Goal: Information Seeking & Learning: Learn about a topic

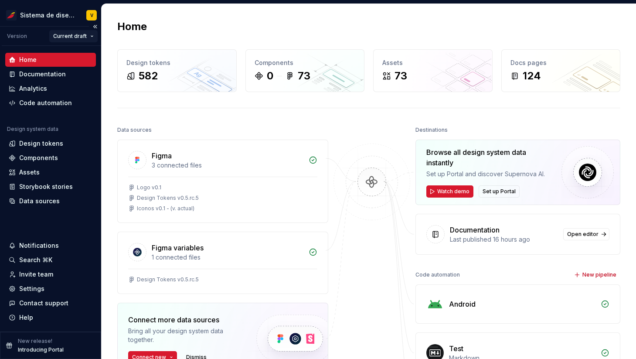
click at [77, 34] on html "Sistema de diseño Iberia V Version Current draft Home Documentation Analytics C…" at bounding box center [318, 179] width 636 height 359
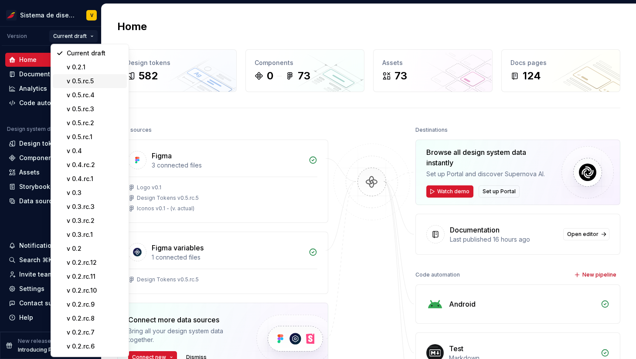
click at [100, 80] on div "v 0.5.rc.5" at bounding box center [95, 81] width 57 height 9
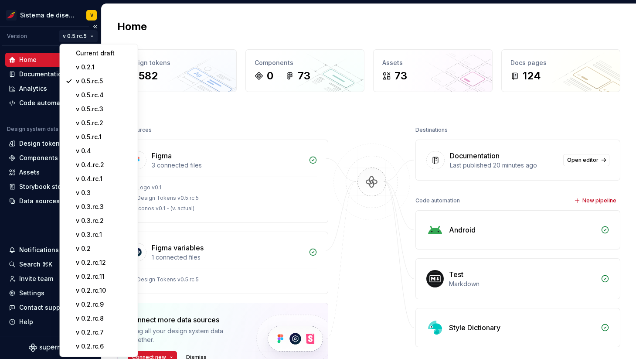
click at [80, 36] on html "Sistema de diseño Iberia V Version v 0.5.rc.5 Home Documentation Analytics Code…" at bounding box center [318, 179] width 636 height 359
click at [151, 34] on html "Sistema de diseño Iberia V Version v 0.5.rc.5 Home Documentation Analytics Code…" at bounding box center [318, 179] width 636 height 359
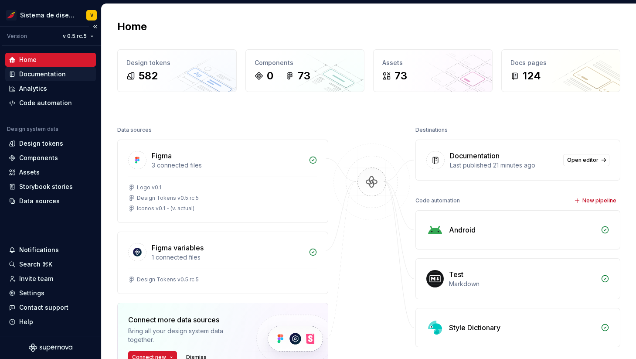
click at [43, 73] on div "Documentation" at bounding box center [42, 74] width 47 height 9
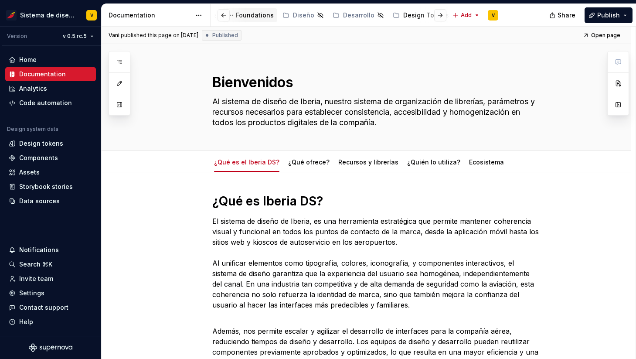
scroll to position [0, 168]
click at [394, 14] on div "Design Tokens" at bounding box center [409, 15] width 46 height 9
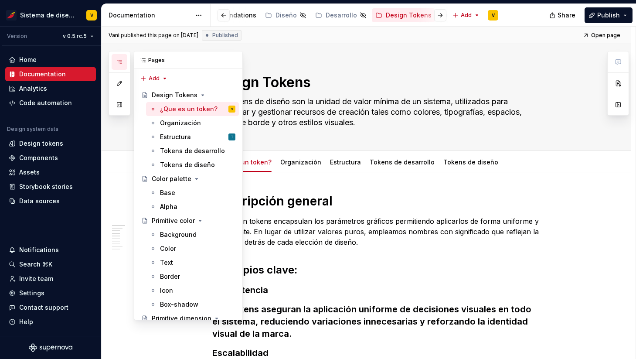
click at [119, 61] on icon "button" at bounding box center [119, 61] width 7 height 7
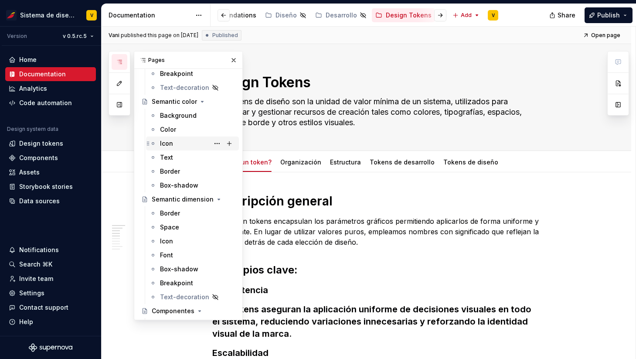
scroll to position [341, 0]
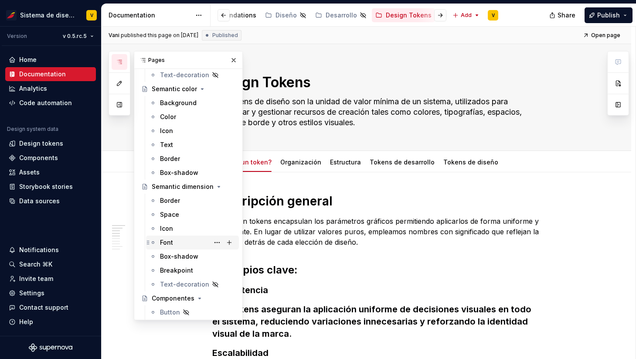
click at [177, 240] on div "Font" at bounding box center [197, 242] width 75 height 12
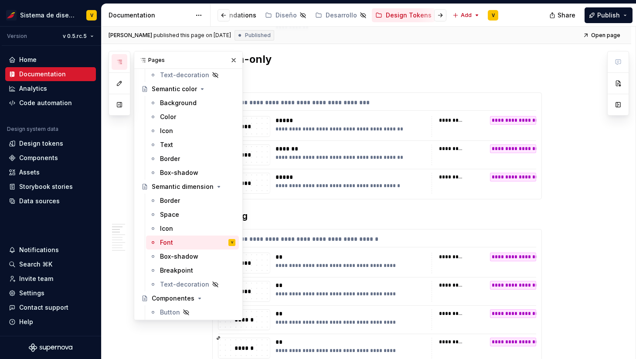
scroll to position [273, 0]
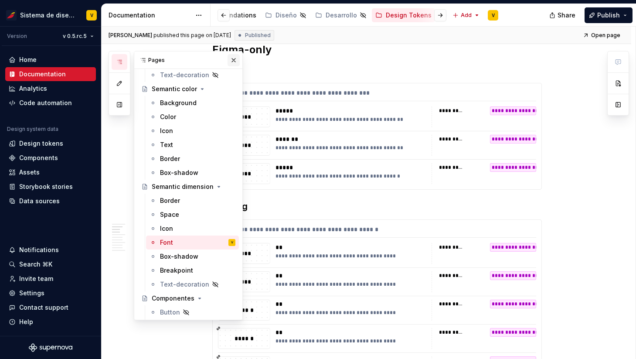
click at [234, 58] on button "button" at bounding box center [233, 60] width 12 height 12
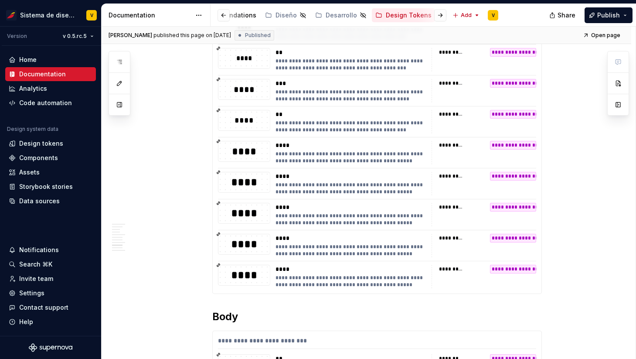
scroll to position [1054, 0]
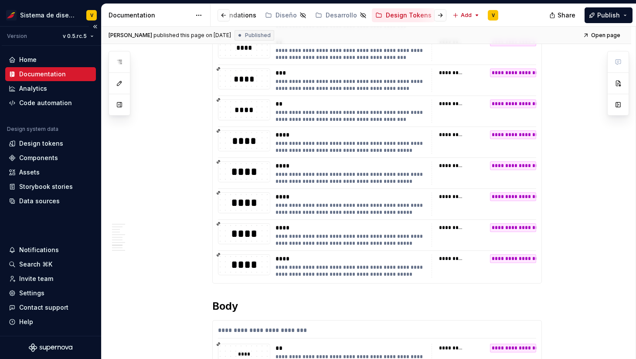
click at [44, 72] on div "Documentation" at bounding box center [42, 74] width 47 height 9
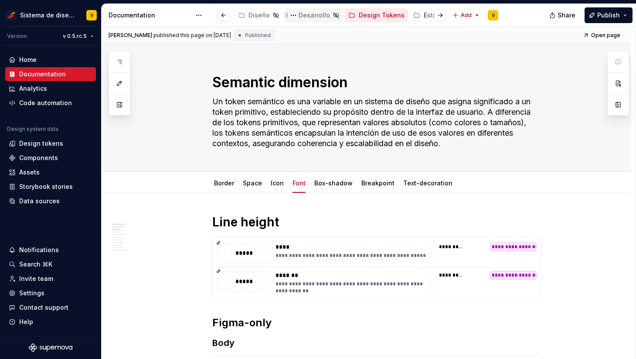
scroll to position [0, 202]
click at [358, 15] on div "Design Tokens" at bounding box center [375, 15] width 46 height 9
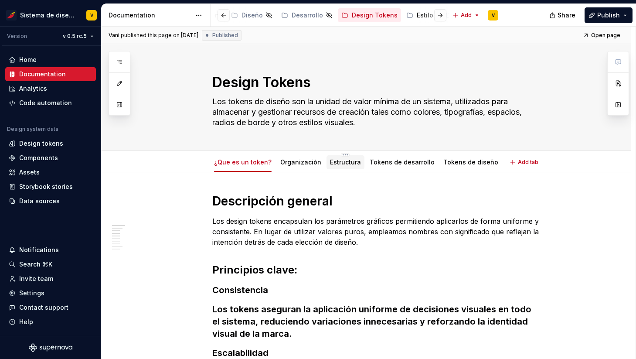
click at [335, 160] on link "Estructura" at bounding box center [345, 161] width 31 height 7
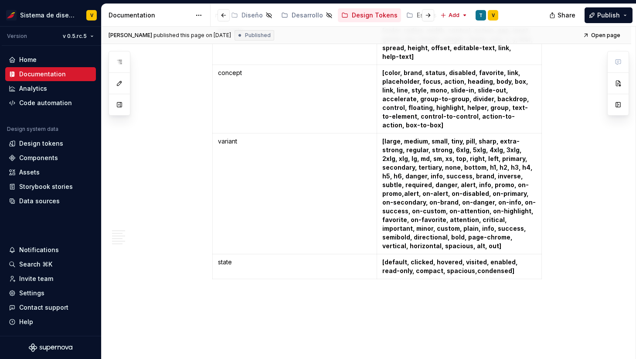
scroll to position [851, 0]
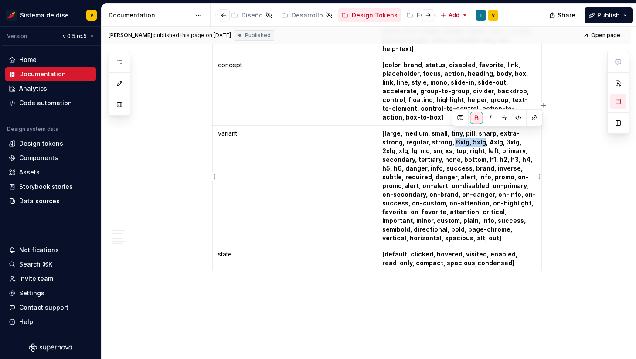
drag, startPoint x: 455, startPoint y: 132, endPoint x: 483, endPoint y: 134, distance: 27.9
click at [483, 134] on strong "[large, medium, small, tiny, pill, sharp, extra-strong, regular, strong, 6xlg, …" at bounding box center [458, 185] width 153 height 112
click at [458, 135] on strong "[large, medium, small, tiny, pill, sharp, extra-strong, regular, strong, 6xlg, …" at bounding box center [458, 185] width 153 height 112
drag, startPoint x: 452, startPoint y: 133, endPoint x: 486, endPoint y: 133, distance: 34.0
click at [486, 132] on strong "[large, medium, small, tiny, pill, sharp, extra-strong, regular, strong, 6xlg, …" at bounding box center [458, 185] width 153 height 112
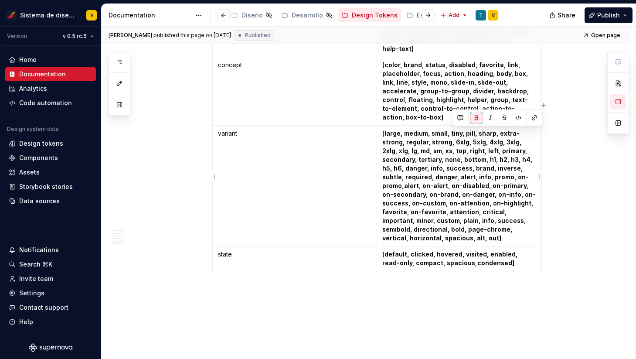
click at [445, 136] on strong "[large, medium, small, tiny, pill, sharp, extra-strong, regular, strong, 6xlg, …" at bounding box center [458, 185] width 153 height 112
drag, startPoint x: 453, startPoint y: 133, endPoint x: 484, endPoint y: 135, distance: 31.4
click at [484, 134] on strong "[large, medium, small, tiny, pill, sharp, extra-strong, regular, strong, 6xlg, …" at bounding box center [458, 185] width 153 height 112
click at [406, 14] on div at bounding box center [420, 15] width 33 height 16
click at [416, 13] on div "Estilos" at bounding box center [426, 15] width 20 height 9
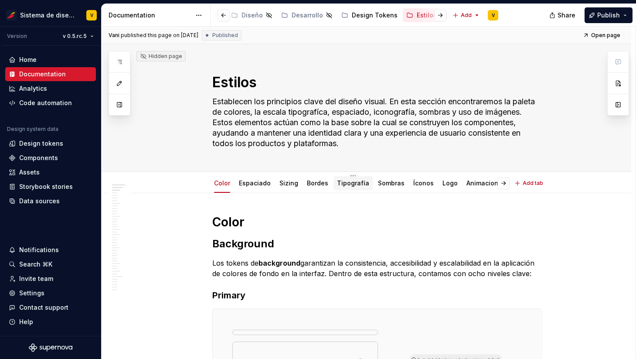
click at [355, 186] on link "Tipografía" at bounding box center [353, 182] width 32 height 7
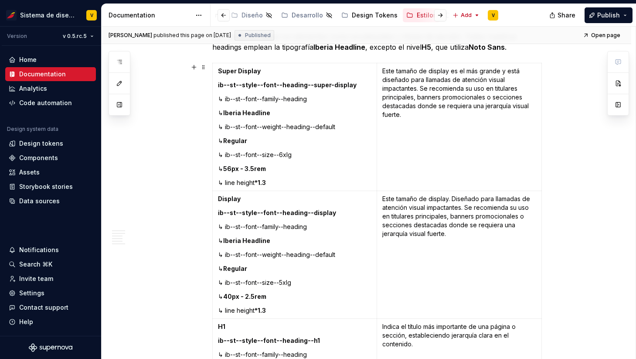
scroll to position [194, 0]
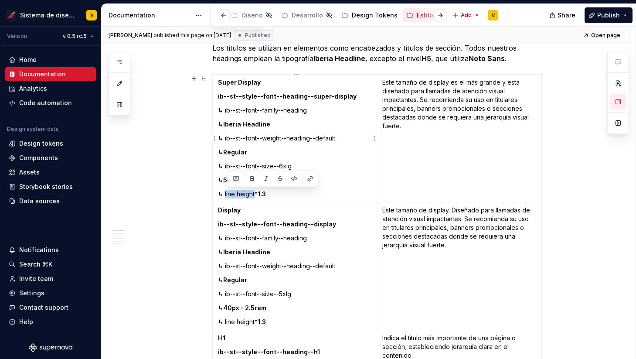
drag, startPoint x: 228, startPoint y: 194, endPoint x: 258, endPoint y: 195, distance: 30.1
click at [258, 195] on p "↳ line height *1.3" at bounding box center [295, 194] width 154 height 9
click at [271, 193] on p "↳ line height *1.3" at bounding box center [295, 194] width 154 height 9
drag, startPoint x: 262, startPoint y: 193, endPoint x: 271, endPoint y: 193, distance: 8.7
click at [271, 193] on p "↳ line height *1.3" at bounding box center [295, 194] width 154 height 9
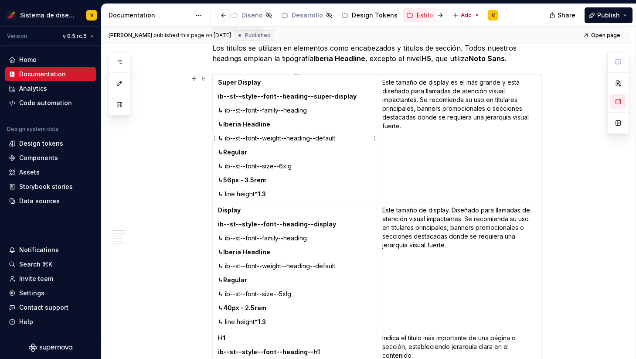
click at [281, 195] on p "↳ line height *1.3" at bounding box center [295, 194] width 154 height 9
click at [261, 194] on strong "*1.3" at bounding box center [259, 193] width 11 height 7
click at [78, 38] on html "Sistema de diseño Iberia V Version v 0.5.rc.5 Home Documentation Analytics Code…" at bounding box center [318, 179] width 636 height 359
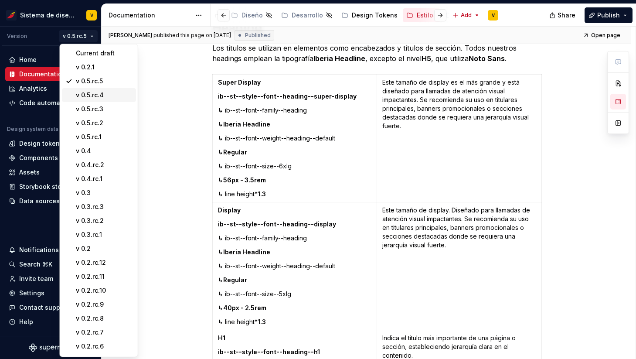
click at [84, 95] on div "v 0.5.rc.4" at bounding box center [104, 95] width 57 height 9
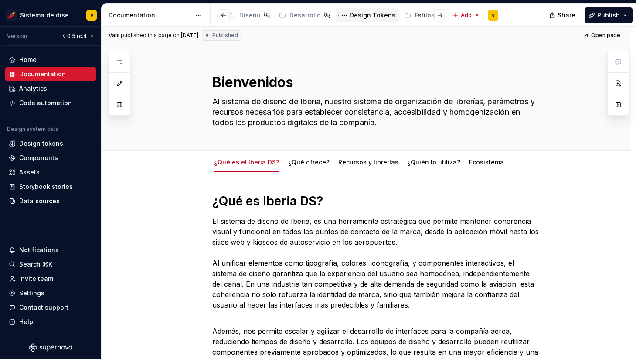
scroll to position [0, 208]
click at [410, 13] on div "Estilos" at bounding box center [420, 15] width 20 height 9
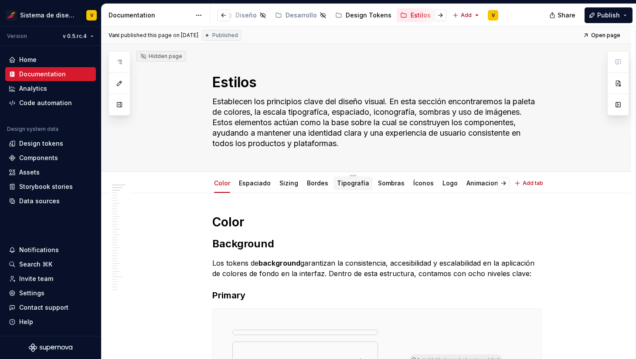
click at [347, 184] on link "Tipografía" at bounding box center [353, 182] width 32 height 7
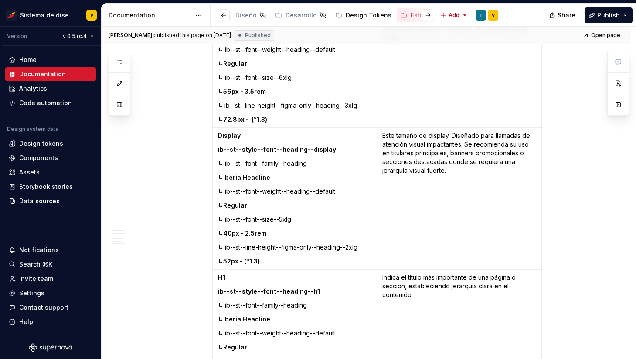
scroll to position [283, 0]
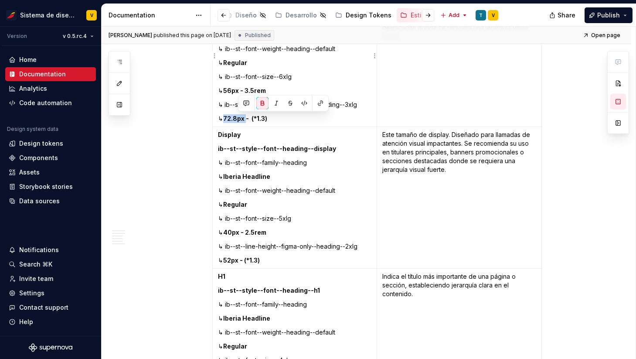
drag, startPoint x: 238, startPoint y: 118, endPoint x: 260, endPoint y: 120, distance: 21.4
click at [260, 120] on strong "72.8px - (*1.3)" at bounding box center [245, 118] width 44 height 7
drag, startPoint x: 266, startPoint y: 118, endPoint x: 284, endPoint y: 118, distance: 17.9
click at [284, 118] on p "↳ 72.8px - (*1.3)" at bounding box center [295, 118] width 154 height 9
click at [240, 103] on p "↳ ib--st--line-height--figma-only--heading--3xlg" at bounding box center [295, 104] width 154 height 9
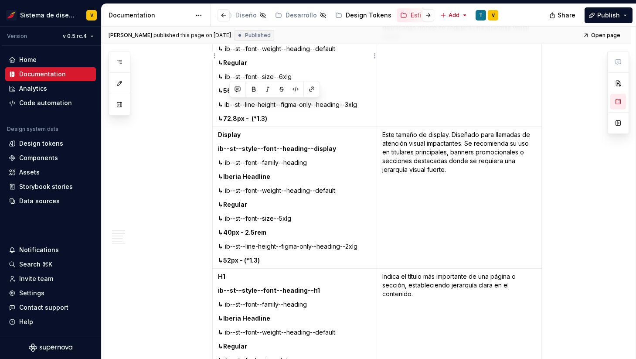
drag, startPoint x: 230, startPoint y: 104, endPoint x: 372, endPoint y: 103, distance: 142.5
click at [372, 103] on p "↳ ib--st--line-height--figma-only--heading--3xlg" at bounding box center [295, 104] width 154 height 9
click at [75, 37] on html "Sistema de diseño Iberia V Version v 0.5.rc.4 Home Documentation Analytics Code…" at bounding box center [318, 179] width 636 height 359
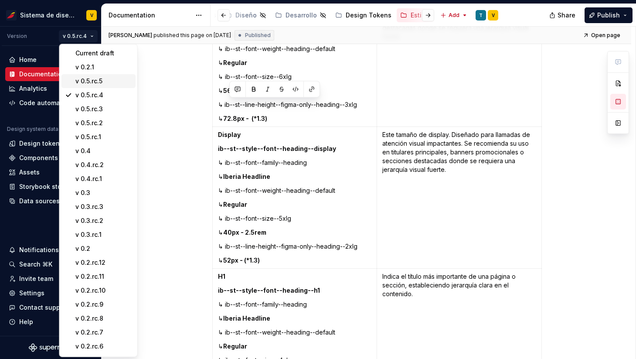
click at [77, 79] on div "v 0.5.rc.5" at bounding box center [103, 81] width 57 height 9
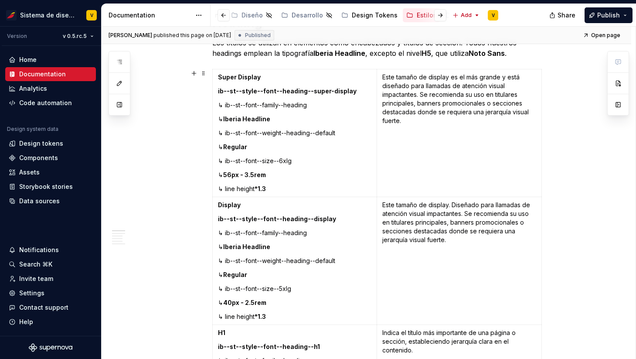
scroll to position [200, 0]
drag, startPoint x: 261, startPoint y: 189, endPoint x: 269, endPoint y: 189, distance: 7.4
click at [266, 189] on strong "*1.3" at bounding box center [259, 187] width 11 height 7
click at [283, 190] on p "↳ line height *1.3" at bounding box center [295, 188] width 154 height 9
click at [278, 175] on p "↳ 56px - 3.5rem" at bounding box center [295, 174] width 154 height 9
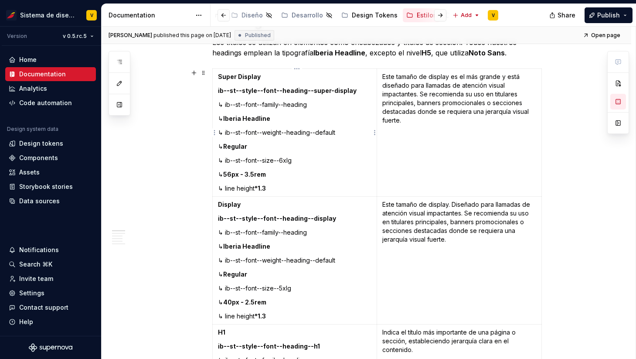
drag, startPoint x: 263, startPoint y: 188, endPoint x: 274, endPoint y: 188, distance: 11.3
click at [274, 188] on p "↳ line height *1.3" at bounding box center [295, 188] width 154 height 9
click at [247, 188] on p "↳ line height *1.3" at bounding box center [295, 188] width 154 height 9
drag, startPoint x: 227, startPoint y: 190, endPoint x: 257, endPoint y: 191, distance: 30.5
click at [257, 191] on p "↳ line height *1.3" at bounding box center [295, 188] width 154 height 9
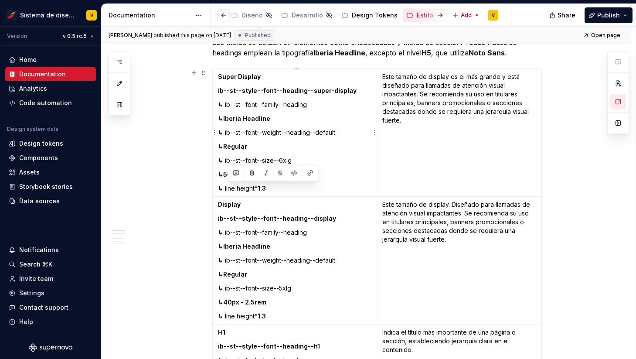
click at [282, 191] on p "↳ line height *1.3" at bounding box center [295, 188] width 154 height 9
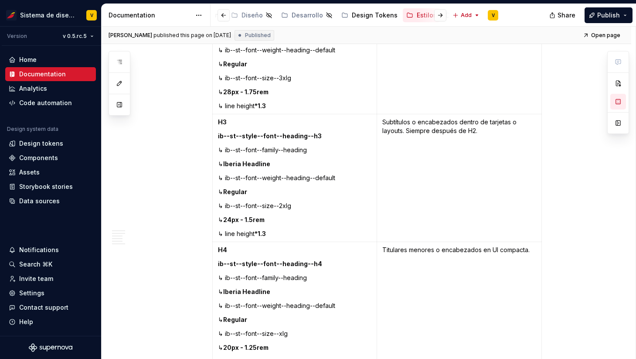
scroll to position [666, 0]
click at [259, 232] on strong "*1.3" at bounding box center [259, 232] width 11 height 7
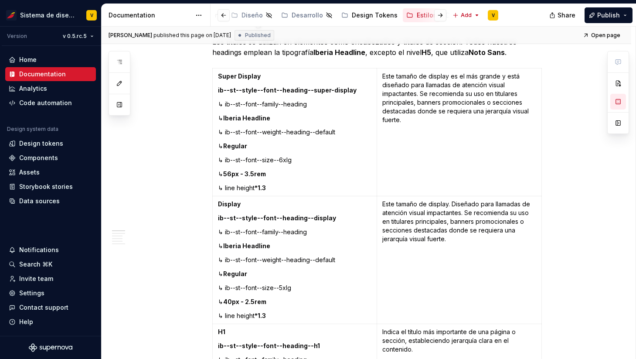
scroll to position [86, 0]
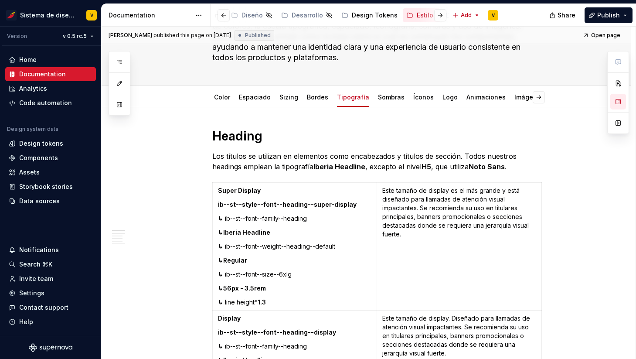
type textarea "*"
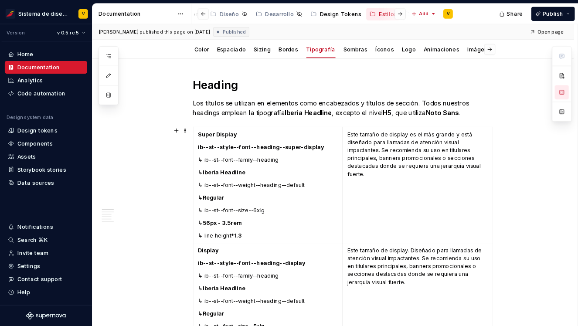
scroll to position [161, 0]
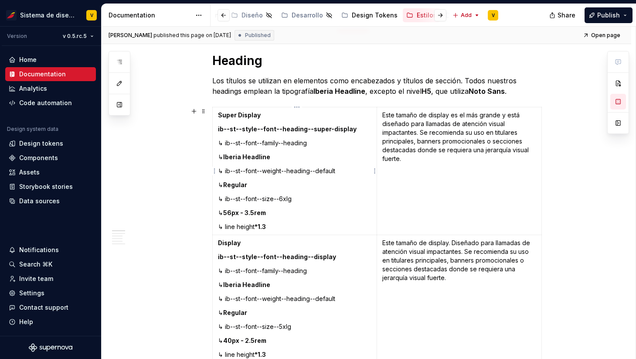
click at [259, 225] on strong "*1.3" at bounding box center [259, 226] width 11 height 7
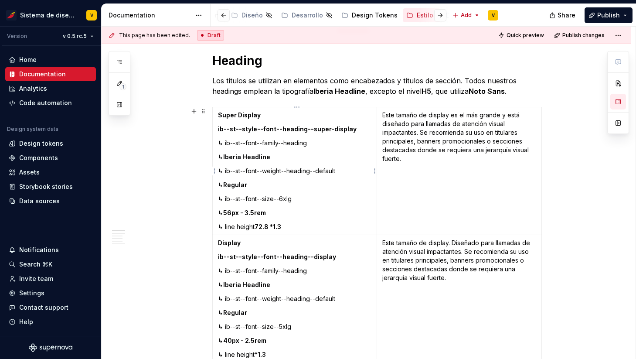
click at [288, 218] on td "Super Display ib--st--style--font--heading--super-display ↳ ib--st--font--famil…" at bounding box center [294, 171] width 165 height 128
drag, startPoint x: 228, startPoint y: 173, endPoint x: 345, endPoint y: 174, distance: 117.2
click at [345, 174] on p "↳ ib--st--font--weight--heading--default" at bounding box center [295, 170] width 154 height 9
copy p "ib--st--font--weight--heading--default"
click at [288, 213] on p "↳ 56px - 3.5rem" at bounding box center [295, 212] width 154 height 9
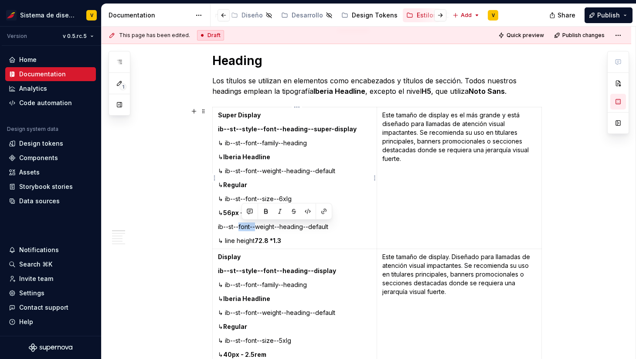
drag, startPoint x: 240, startPoint y: 224, endPoint x: 259, endPoint y: 224, distance: 19.2
click at [259, 224] on p "ib--st--font--weight--heading--default" at bounding box center [295, 226] width 154 height 9
click at [275, 226] on p "ib--st--font--weight--heading--default" at bounding box center [295, 226] width 154 height 9
drag, startPoint x: 259, startPoint y: 225, endPoint x: 281, endPoint y: 226, distance: 21.4
click at [281, 226] on p "ib--st--font--weight--heading--default" at bounding box center [295, 226] width 154 height 9
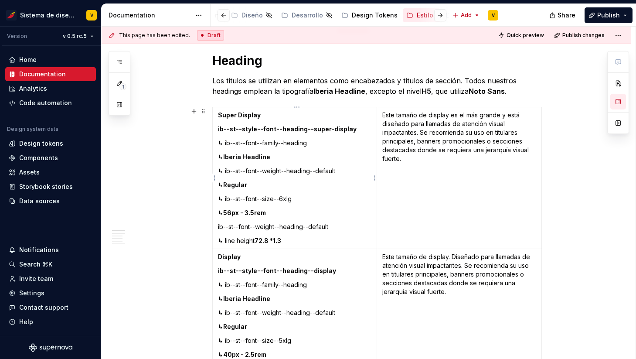
click at [248, 225] on p "ib--st--font--weight--heading--default" at bounding box center [295, 226] width 154 height 9
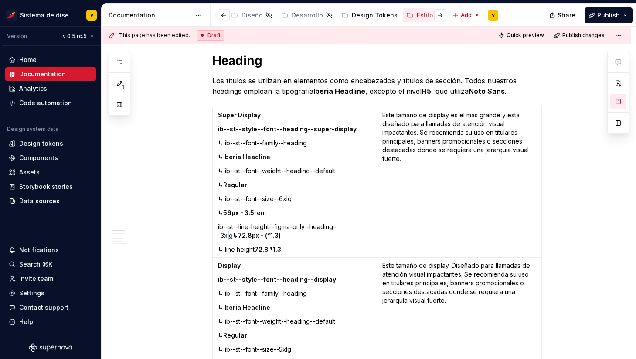
drag, startPoint x: 219, startPoint y: 225, endPoint x: 350, endPoint y: 225, distance: 131.1
click at [351, 225] on td "Super Display ib--st--style--font--heading--super-display ↳ ib--st--font--famil…" at bounding box center [294, 182] width 165 height 150
drag, startPoint x: 275, startPoint y: 239, endPoint x: 302, endPoint y: 246, distance: 28.3
click at [302, 246] on td "Super Display ib--st--style--font--heading--super-display ↳ ib--st--font--famil…" at bounding box center [294, 182] width 165 height 150
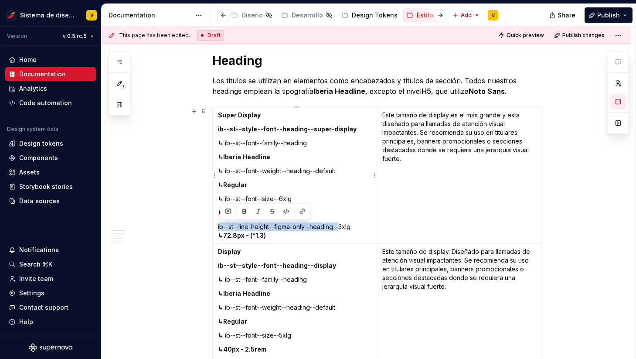
drag, startPoint x: 219, startPoint y: 228, endPoint x: 342, endPoint y: 230, distance: 122.9
click at [342, 230] on td "Super Display ib--st--style--font--heading--super-display ↳ ib--st--font--famil…" at bounding box center [294, 175] width 165 height 136
drag, startPoint x: 229, startPoint y: 234, endPoint x: 245, endPoint y: 235, distance: 15.7
click at [245, 235] on strong "72.8px - (*1.3)" at bounding box center [244, 234] width 43 height 7
drag, startPoint x: 254, startPoint y: 236, endPoint x: 271, endPoint y: 236, distance: 17.4
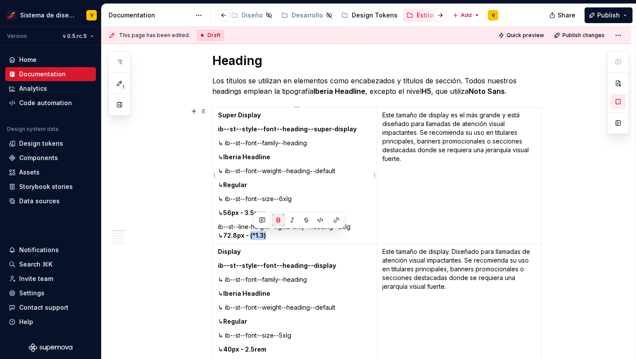
click at [271, 236] on p "ib--st--line-height--figma-only--heading--3xlg ↳ 72.8px - (*1.3)" at bounding box center [295, 230] width 154 height 17
click at [360, 228] on p "ib--st--line-height--figma-only--heading--3xlg ↳ 72.8px - (*1.3)" at bounding box center [295, 230] width 154 height 17
click at [394, 133] on p "Este tamaño de display es el más grande y está diseñado para llamadas de atenci…" at bounding box center [459, 137] width 154 height 52
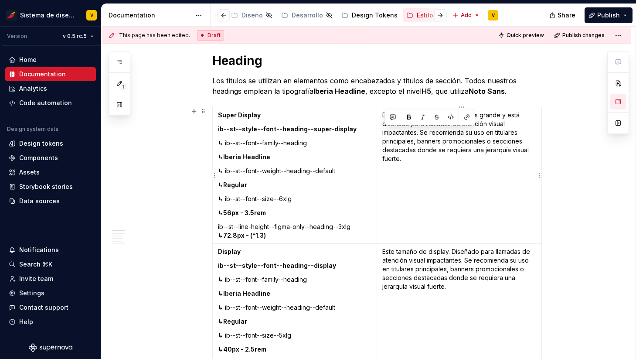
click at [426, 151] on p "Este tamaño de display es el más grande y está diseñado para llamadas de atenci…" at bounding box center [459, 137] width 154 height 52
click at [355, 228] on p "ib--st--line-height--figma-only--heading--3xlg ↳ 72.8px - (*1.3)" at bounding box center [295, 230] width 154 height 17
click at [401, 158] on p "Este tamaño de display es el más grande y está diseñado para llamadas de atenci…" at bounding box center [459, 137] width 154 height 52
click at [221, 228] on p "ib--st--line-height--figma-only--heading--3xlg ↳ 72.8px - (*1.3)" at bounding box center [295, 230] width 154 height 17
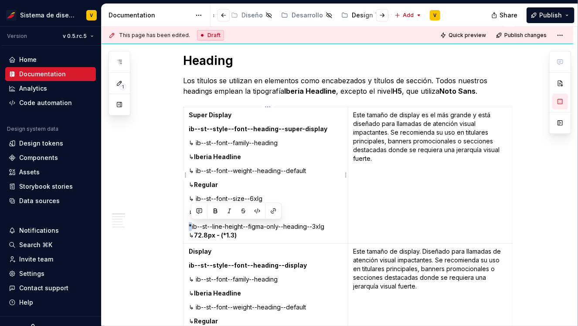
copy p "*"
click at [248, 237] on p "*ib--st--line-height--figma-only--heading--3xlg ↳ 72.8px - (*1.3)" at bounding box center [266, 230] width 154 height 17
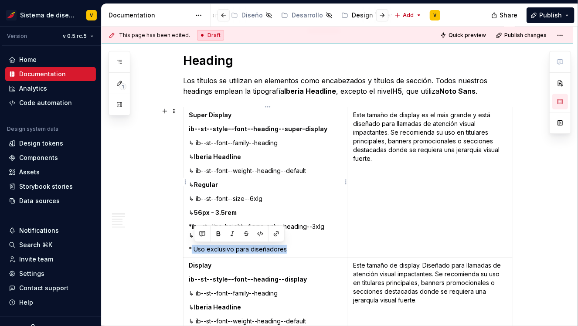
drag, startPoint x: 288, startPoint y: 249, endPoint x: 193, endPoint y: 250, distance: 95.4
click at [193, 250] on p "* Uso exclusivo para diseñadores" at bounding box center [266, 249] width 154 height 9
click at [198, 250] on p "* Uso exclusivo para diseñadores" at bounding box center [266, 249] width 154 height 9
drag, startPoint x: 196, startPoint y: 250, endPoint x: 293, endPoint y: 250, distance: 96.7
click at [293, 250] on p "* Uso exclusivo para diseñadores" at bounding box center [266, 249] width 154 height 9
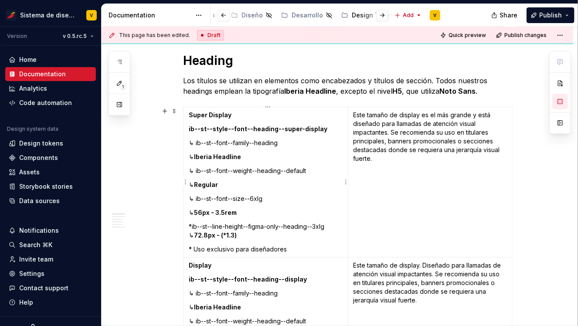
click at [325, 240] on td "Super Display ib--st--style--font--heading--super-display ↳ ib--st--font--famil…" at bounding box center [265, 182] width 165 height 150
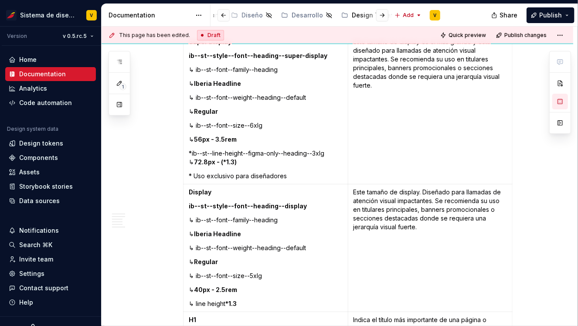
scroll to position [235, 0]
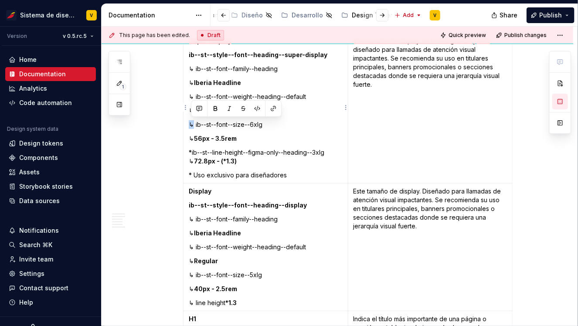
click at [193, 123] on p "↳ ib--st--font--size--6xlg" at bounding box center [266, 124] width 154 height 9
copy p "↳"
click at [193, 151] on p "*ib--st--line-height--figma-only--heading--3xlg ↳ 72.8px - (*1.3)" at bounding box center [266, 156] width 154 height 17
click at [216, 160] on p "*↳ib--st--line-height--figma-only--heading--3xlg ↳ 72.8px - (*1.3)" at bounding box center [266, 156] width 154 height 17
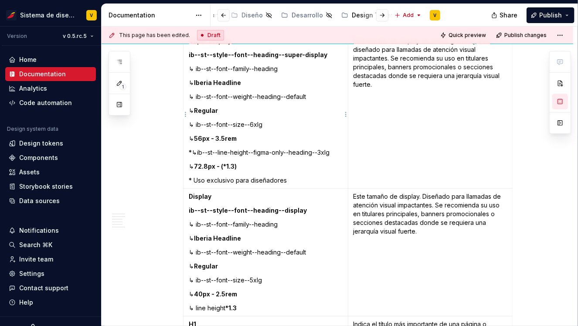
click at [252, 171] on p "↳ 72.8px - (*1.3)" at bounding box center [266, 166] width 154 height 9
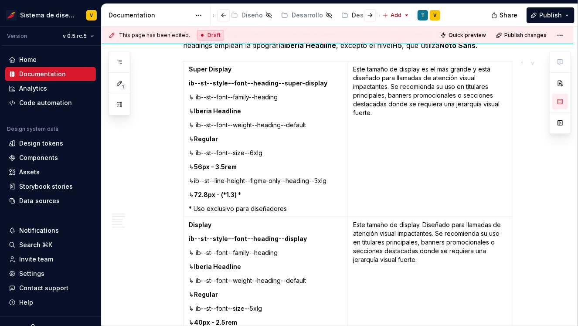
type textarea "*"
